Goal: Task Accomplishment & Management: Manage account settings

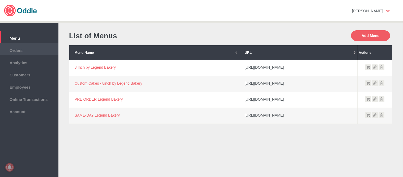
click at [27, 53] on li "Orders" at bounding box center [29, 49] width 58 height 12
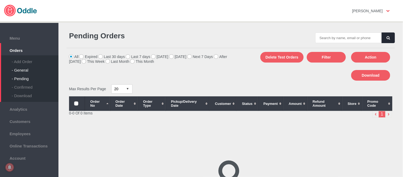
click at [24, 68] on div "- General" at bounding box center [35, 68] width 47 height 8
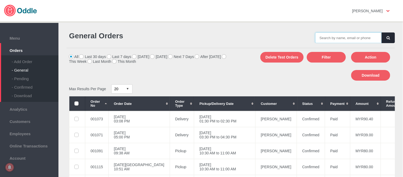
click at [353, 36] on input "text" at bounding box center [348, 37] width 66 height 11
paste input "001114"
type input "001114"
click at [381, 40] on button "button" at bounding box center [387, 37] width 13 height 11
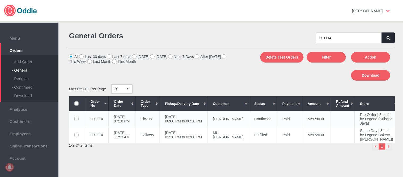
click at [287, 126] on td "Paid" at bounding box center [289, 119] width 25 height 16
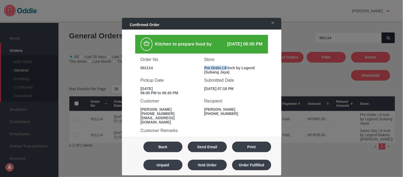
drag, startPoint x: 211, startPoint y: 66, endPoint x: 226, endPoint y: 65, distance: 15.7
click at [226, 65] on div "Store Pre Order | 8 Inch by Legend (Subang Jaya)" at bounding box center [233, 63] width 64 height 21
copy div "Pre Order | 8"
click at [215, 81] on h3 "Submitted Date" at bounding box center [233, 80] width 58 height 5
click at [170, 145] on button "Back" at bounding box center [162, 146] width 39 height 11
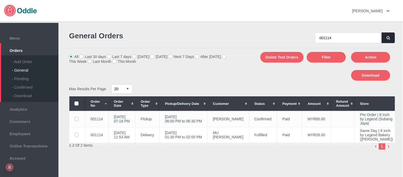
click at [229, 121] on td "Wen Hui" at bounding box center [227, 119] width 41 height 16
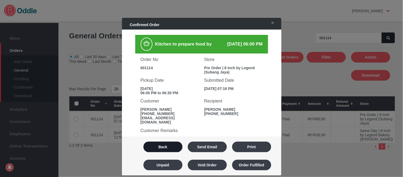
click at [168, 147] on button "Back" at bounding box center [162, 146] width 39 height 11
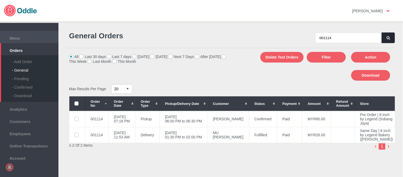
click at [19, 38] on span "Menu" at bounding box center [29, 38] width 53 height 6
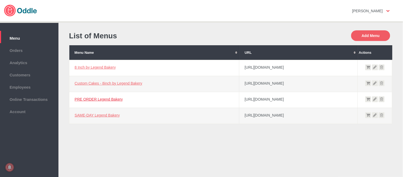
click at [102, 99] on link "PRE ORDER Legend Bakery" at bounding box center [99, 99] width 48 height 4
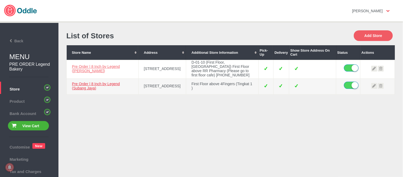
click at [93, 90] on link "Pre Order | 8 Inch by Legend (Subang Jaya)" at bounding box center [96, 85] width 48 height 8
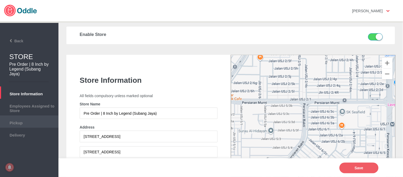
click at [23, 117] on li "Pickup" at bounding box center [29, 121] width 58 height 12
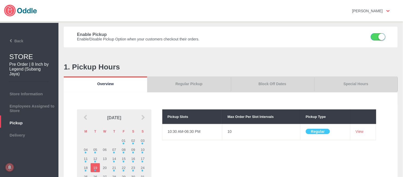
drag, startPoint x: 0, startPoint y: 0, endPoint x: 348, endPoint y: 84, distance: 358.1
click at [348, 84] on link "Special Hours" at bounding box center [355, 84] width 83 height 16
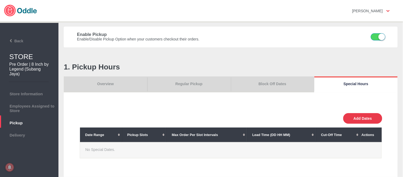
click at [360, 117] on button "Add Dates" at bounding box center [362, 118] width 39 height 11
select select "30"
type input "10"
type input "0"
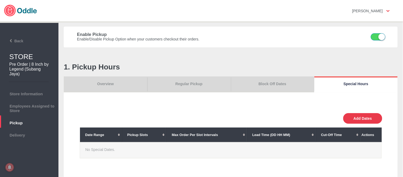
type input "30"
select select "11:00 AM"
select select "11:00 PM"
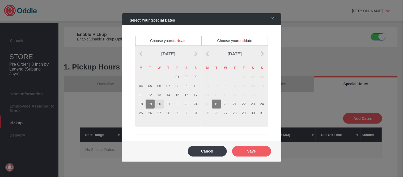
click at [158, 104] on td "20" at bounding box center [159, 103] width 9 height 9
click at [224, 104] on td "20" at bounding box center [225, 103] width 9 height 9
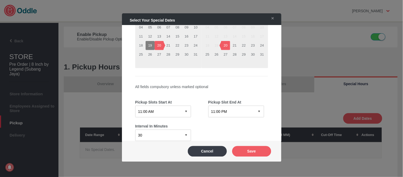
scroll to position [59, 0]
click at [175, 109] on select "12:15 AM 12:30 AM 12:45 AM 01:00 AM 01:15 AM 01:30 AM 01:45 AM 02:00 AM 02:15 A…" at bounding box center [163, 110] width 56 height 11
select select "08:00 AM"
click at [135, 105] on select "12:15 AM 12:30 AM 12:45 AM 01:00 AM 01:15 AM 01:30 AM 01:45 AM 02:00 AM 02:15 A…" at bounding box center [163, 110] width 56 height 11
click at [238, 114] on select "12:15 AM 12:30 AM 12:45 AM 01:00 AM 01:15 AM 01:30 AM 01:45 AM 02:00 AM 02:15 A…" at bounding box center [236, 110] width 56 height 11
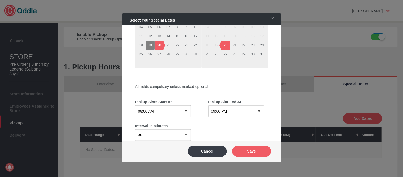
click at [208, 105] on select "12:15 AM 12:30 AM 12:45 AM 01:00 AM 01:15 AM 01:30 AM 01:45 AM 02:00 AM 02:15 A…" at bounding box center [236, 110] width 56 height 11
drag, startPoint x: 241, startPoint y: 112, endPoint x: 241, endPoint y: 105, distance: 6.6
click at [241, 112] on select "12:15 AM 12:30 AM 12:45 AM 01:00 AM 01:15 AM 01:30 AM 01:45 AM 02:00 AM 02:15 A…" at bounding box center [236, 110] width 56 height 11
select select "09:00 AM"
click at [208, 105] on select "12:15 AM 12:30 AM 12:45 AM 01:00 AM 01:15 AM 01:30 AM 01:45 AM 02:00 AM 02:15 A…" at bounding box center [236, 110] width 56 height 11
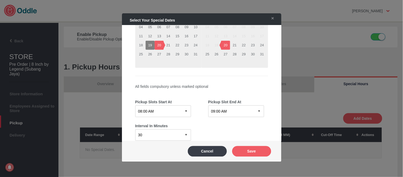
click at [165, 131] on select "0 15 30 60 120" at bounding box center [163, 134] width 56 height 11
select select "60"
click at [135, 129] on select "0 15 30 60 120" at bounding box center [163, 134] width 56 height 11
click at [253, 127] on div "Interval In Minutes 0 15 30 60 120" at bounding box center [201, 129] width 133 height 24
click at [254, 150] on button "Save" at bounding box center [251, 150] width 39 height 11
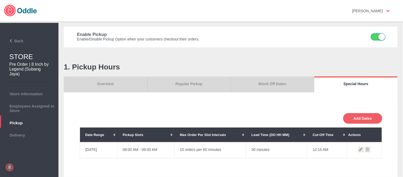
click at [364, 150] on icon at bounding box center [367, 149] width 6 height 6
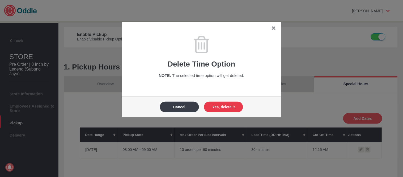
click at [217, 105] on button "Yes, delete it" at bounding box center [223, 106] width 39 height 11
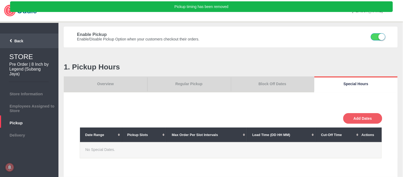
click at [15, 41] on span "Back" at bounding box center [12, 41] width 21 height 4
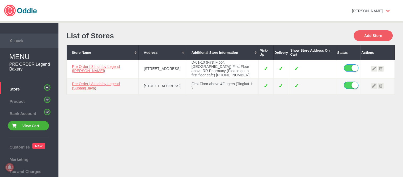
click at [20, 37] on li "Back" at bounding box center [29, 40] width 58 height 15
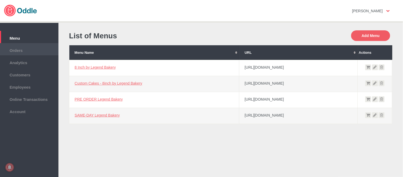
click at [25, 50] on span "Orders" at bounding box center [29, 50] width 53 height 6
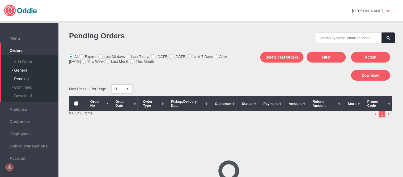
click at [33, 66] on div "- General" at bounding box center [35, 68] width 47 height 8
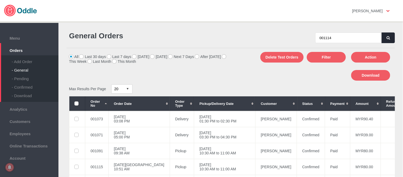
type input "001114"
click at [384, 38] on button "button" at bounding box center [387, 37] width 13 height 11
